Goal: Task Accomplishment & Management: Use online tool/utility

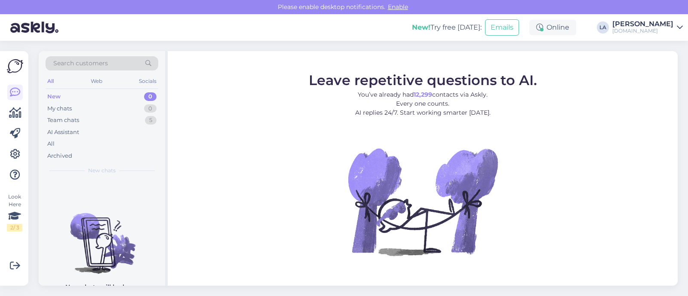
click at [115, 65] on div "Search customers" at bounding box center [102, 63] width 113 height 14
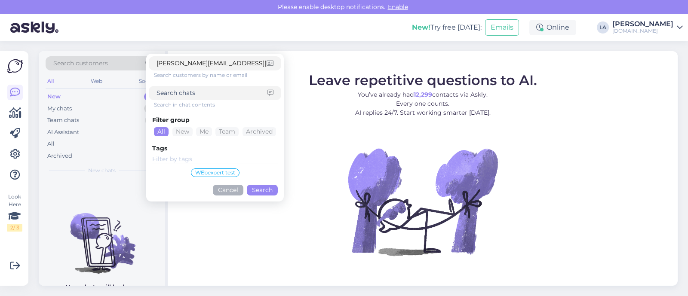
type input "[PERSON_NAME][EMAIL_ADDRESS][DOMAIN_NAME]"
click at [256, 189] on button "Search" at bounding box center [262, 190] width 31 height 11
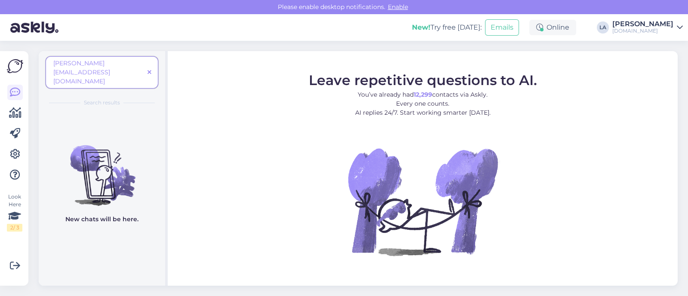
click at [151, 70] on icon at bounding box center [149, 73] width 4 height 6
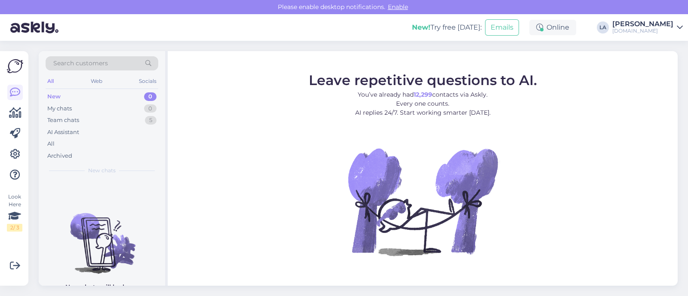
click at [107, 62] on div "Search customers" at bounding box center [102, 63] width 113 height 14
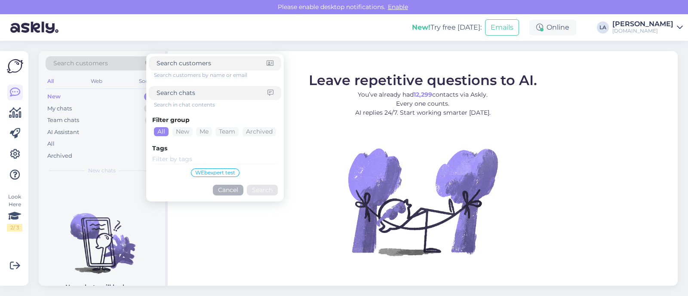
click at [202, 91] on input at bounding box center [211, 93] width 111 height 9
paste input "[PERSON_NAME][EMAIL_ADDRESS][DOMAIN_NAME]"
type input "[PERSON_NAME][EMAIL_ADDRESS][DOMAIN_NAME]"
click at [255, 190] on button "Search" at bounding box center [262, 190] width 31 height 11
